Goal: Check status: Check status

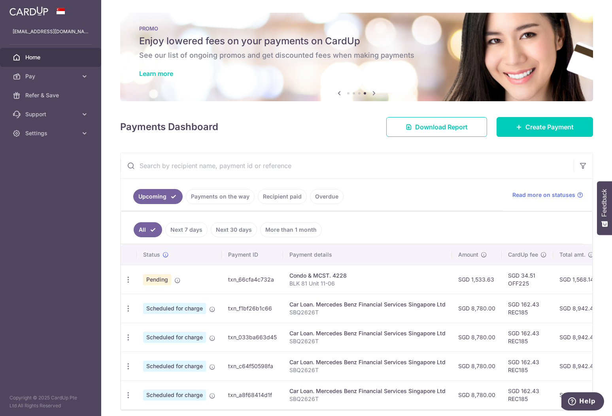
click at [217, 198] on link "Payments on the way" at bounding box center [220, 196] width 69 height 15
click at [263, 200] on link "Recipient paid" at bounding box center [282, 196] width 49 height 15
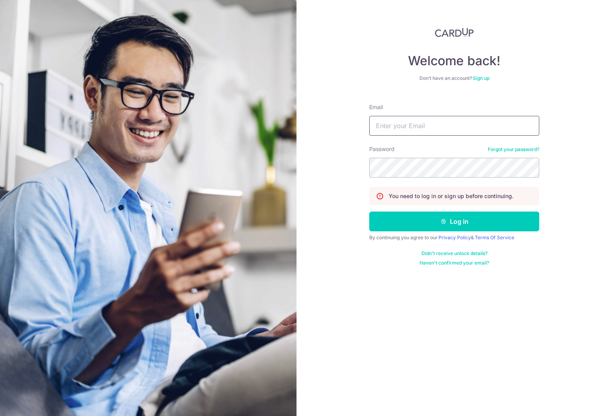
click at [394, 128] on input "Email" at bounding box center [454, 126] width 170 height 20
type input "[EMAIL_ADDRESS][DOMAIN_NAME]"
click at [369, 212] on button "Log in" at bounding box center [454, 222] width 170 height 20
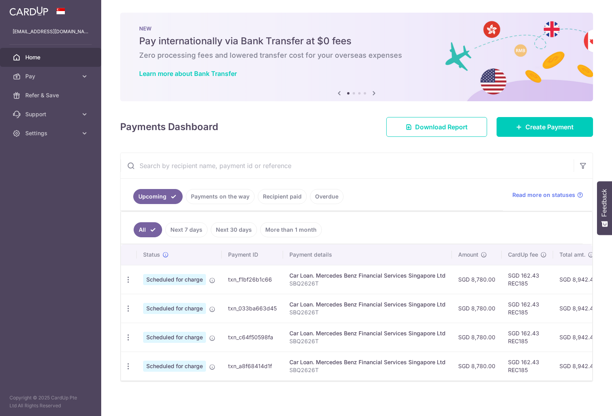
click at [220, 196] on link "Payments on the way" at bounding box center [220, 196] width 69 height 15
